Goal: Information Seeking & Learning: Learn about a topic

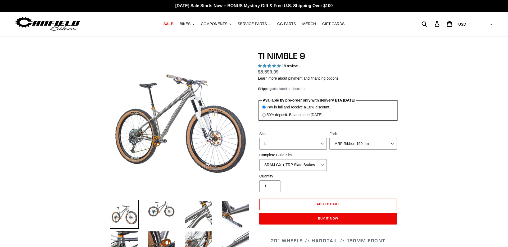
select select "highest-rating"
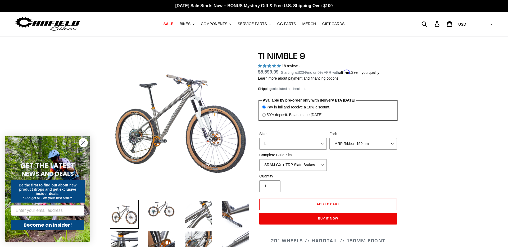
drag, startPoint x: 257, startPoint y: 56, endPoint x: 313, endPoint y: 55, distance: 55.8
copy div "TI NIMBLE 9"
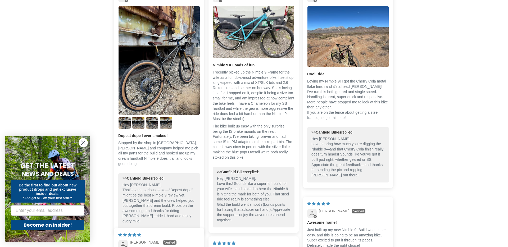
scroll to position [1796, 0]
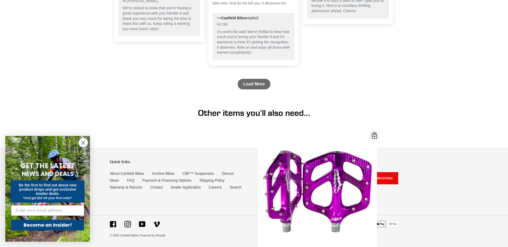
click at [81, 145] on circle "Close dialog" at bounding box center [83, 142] width 9 height 9
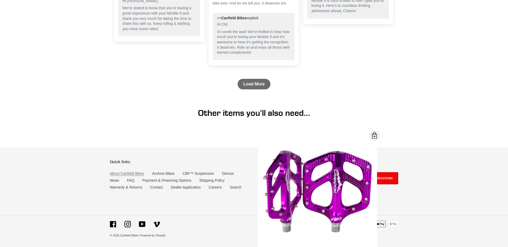
click at [136, 173] on link "About Canfield Bikes" at bounding box center [127, 173] width 34 height 4
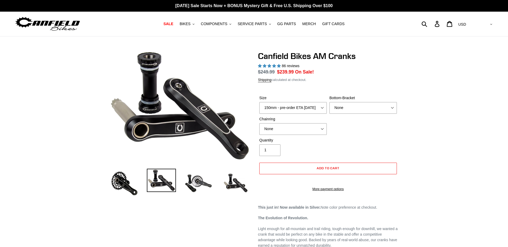
select select "highest-rating"
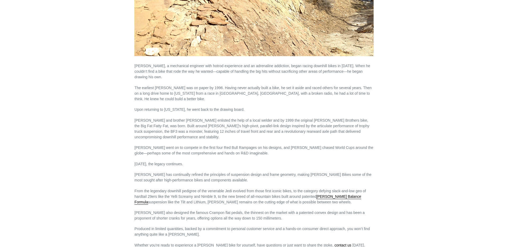
scroll to position [200, 0]
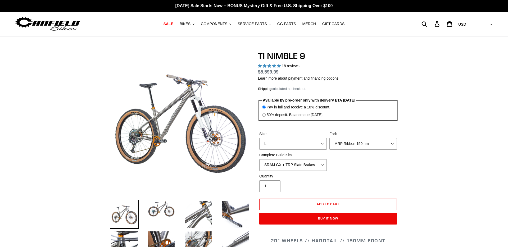
select select "highest-rating"
